Goal: Entertainment & Leisure: Consume media (video, audio)

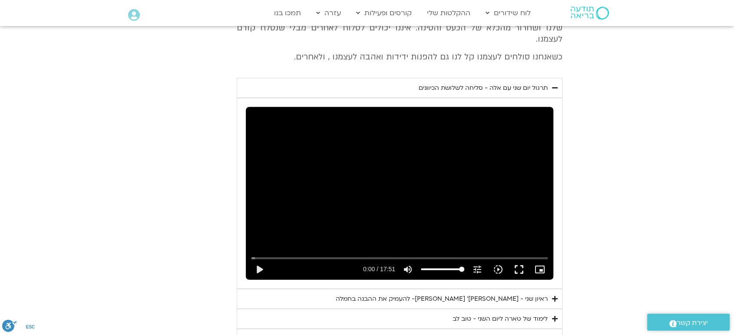
scroll to position [1633, 0]
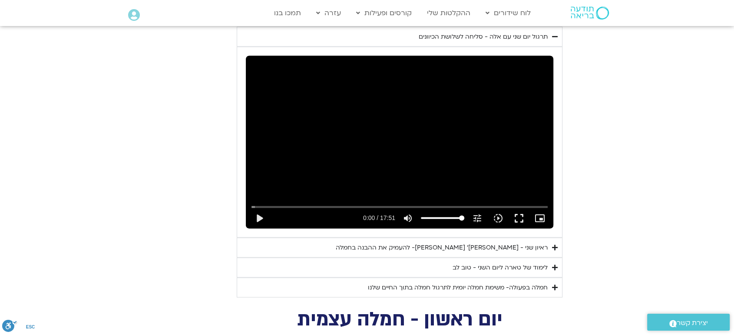
click at [501, 282] on div "חמלה בפעולה- משימת חמלה יומית לתרגול חמלה בתוך החיים שלנו" at bounding box center [458, 287] width 180 height 10
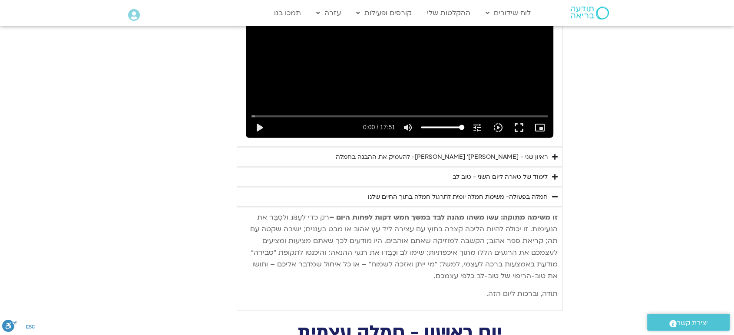
scroll to position [1653, 0]
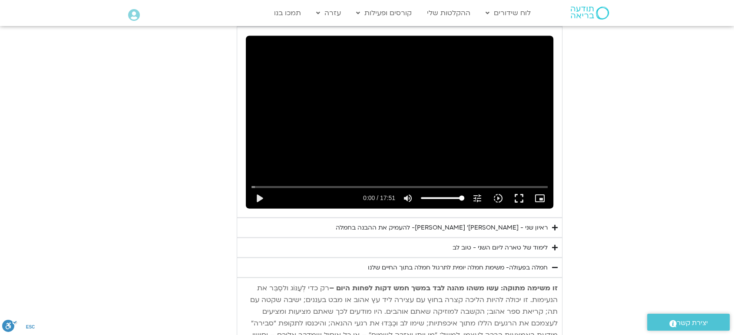
click at [528, 243] on div "לימוד של טארה ליום השני - טוב לב" at bounding box center [499, 248] width 95 height 10
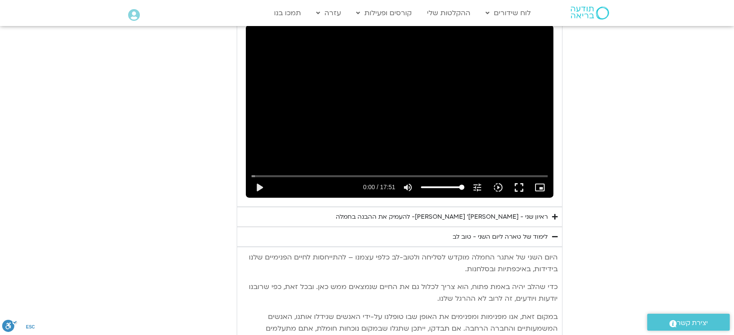
scroll to position [1672, 0]
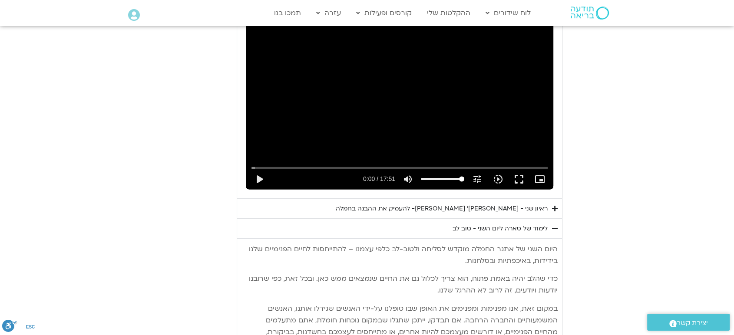
click at [529, 204] on div "ראיון שני - [PERSON_NAME]׳ [PERSON_NAME]- להעמיק את ההבנה בחמלה" at bounding box center [442, 209] width 212 height 10
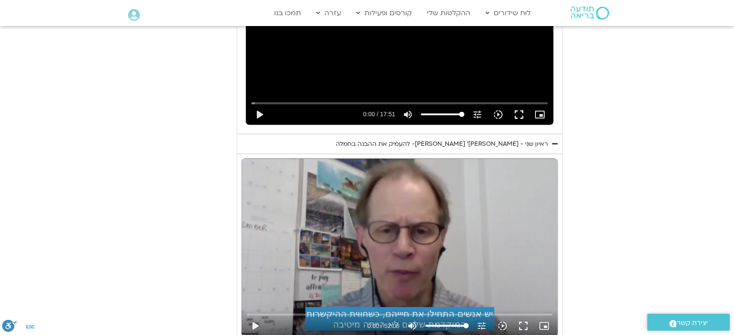
scroll to position [1807, 0]
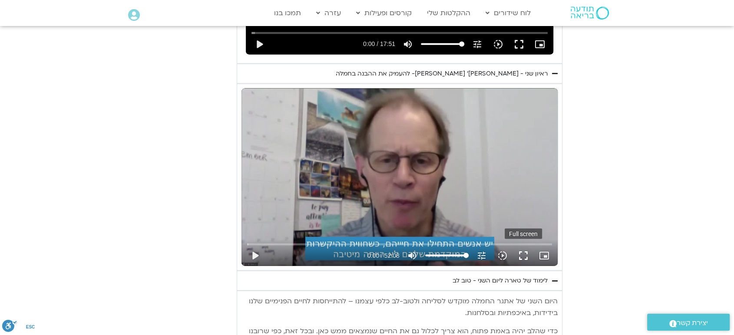
click at [524, 245] on button "fullscreen" at bounding box center [523, 255] width 21 height 21
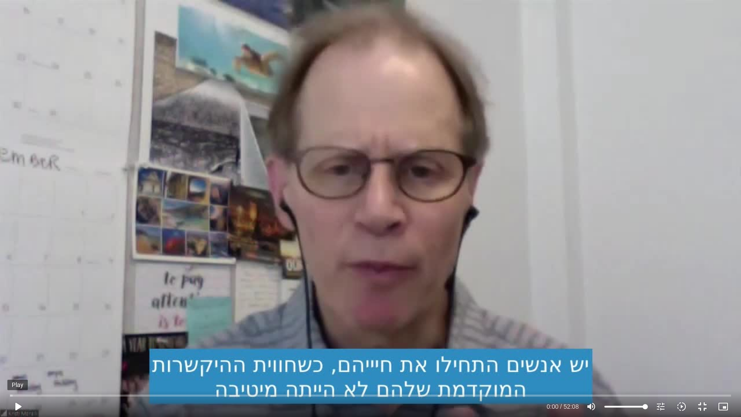
click at [13, 335] on button "play_arrow" at bounding box center [17, 406] width 21 height 21
click at [14, 335] on button "pause" at bounding box center [17, 406] width 21 height 21
type input "130.514377"
click at [702, 335] on button "fullscreen_exit" at bounding box center [702, 406] width 21 height 21
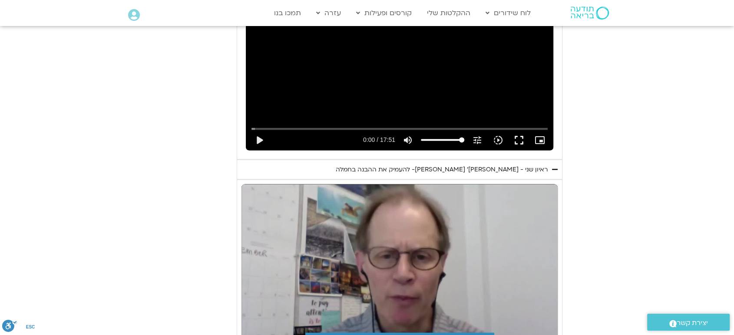
scroll to position [1762, 0]
